Goal: Browse casually: Explore the website without a specific task or goal

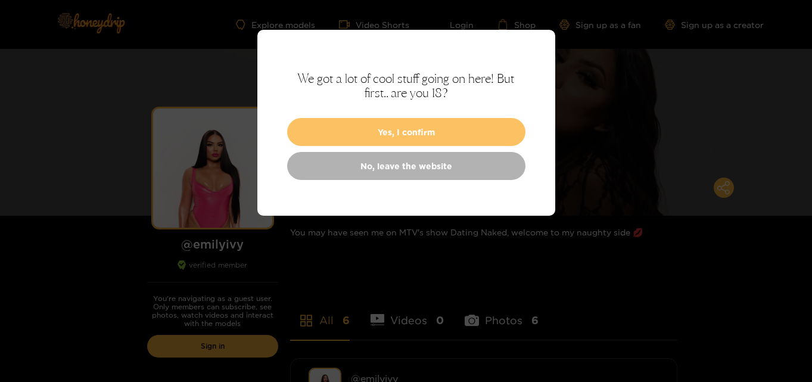
click at [412, 141] on button "Yes, I confirm" at bounding box center [406, 132] width 238 height 28
